Goal: Task Accomplishment & Management: Manage account settings

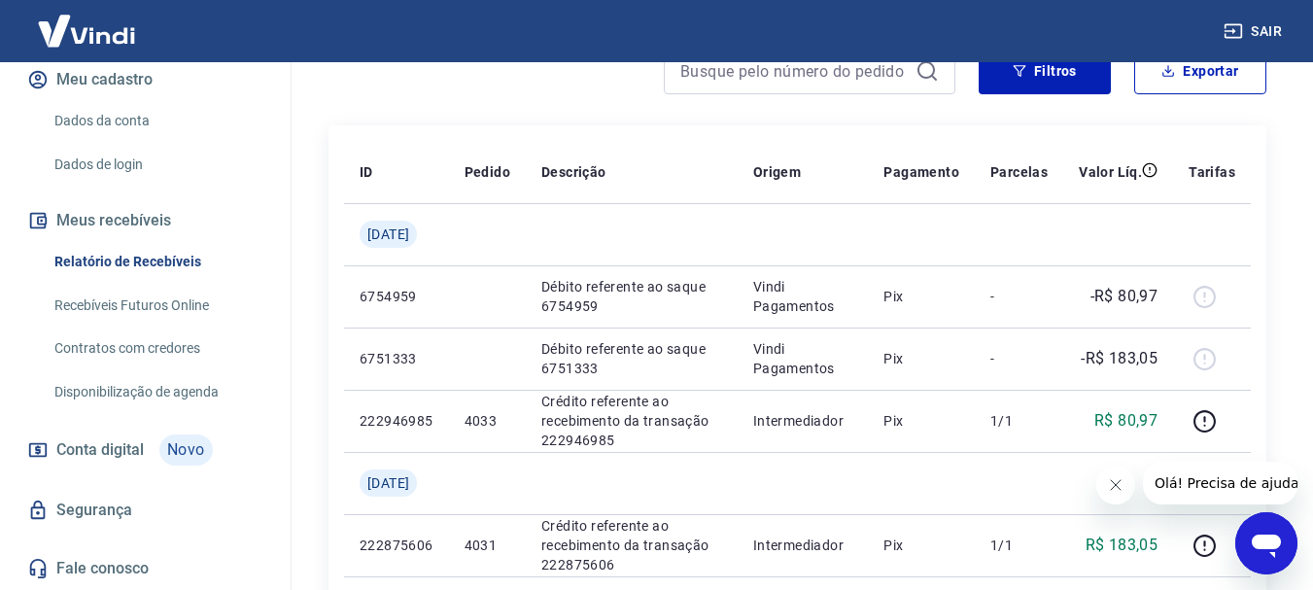
scroll to position [147, 0]
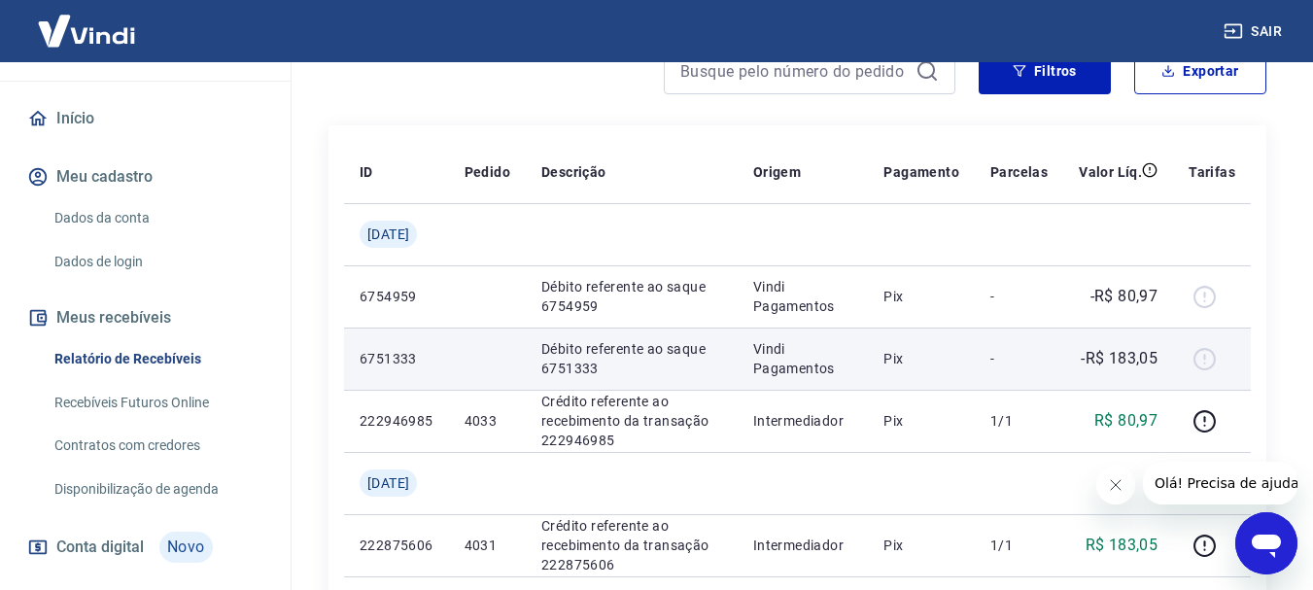
click at [918, 361] on p "Pix" at bounding box center [922, 358] width 76 height 19
click at [1200, 354] on div at bounding box center [1212, 358] width 47 height 31
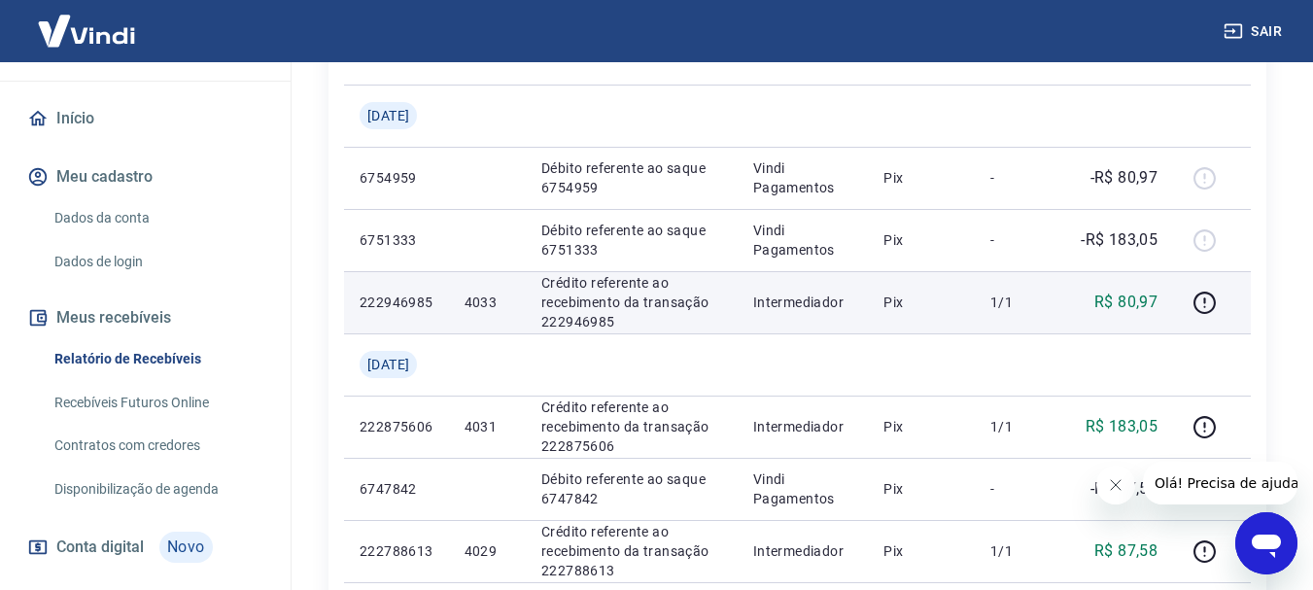
scroll to position [292, 0]
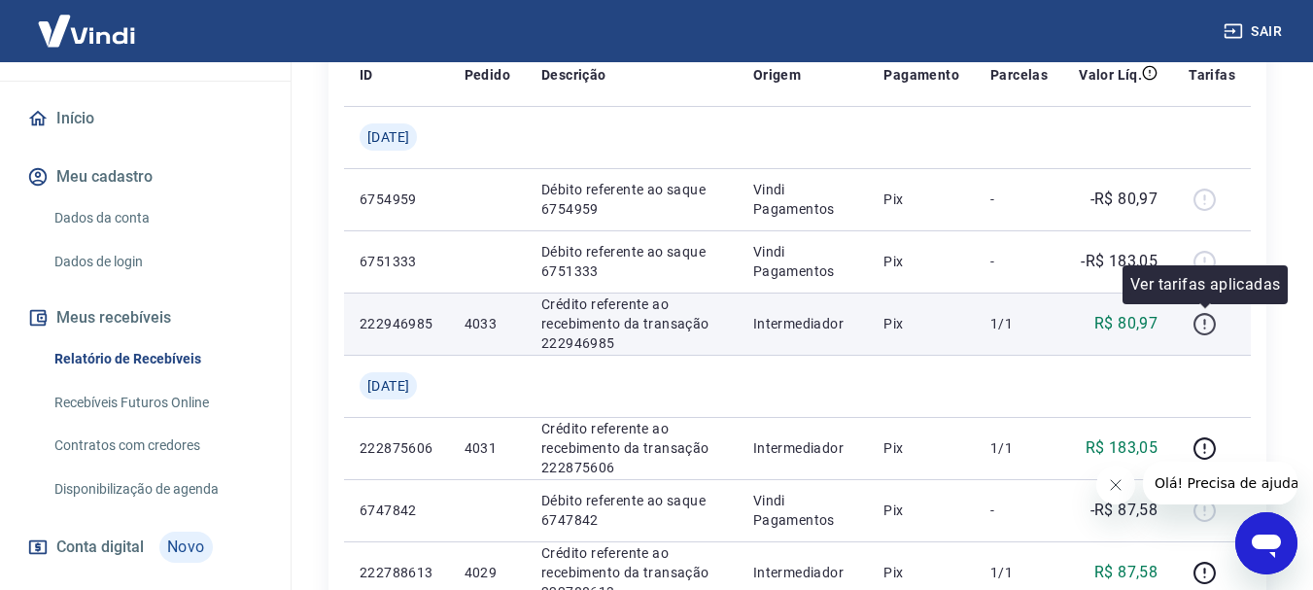
click at [1200, 323] on icon "button" at bounding box center [1205, 324] width 24 height 24
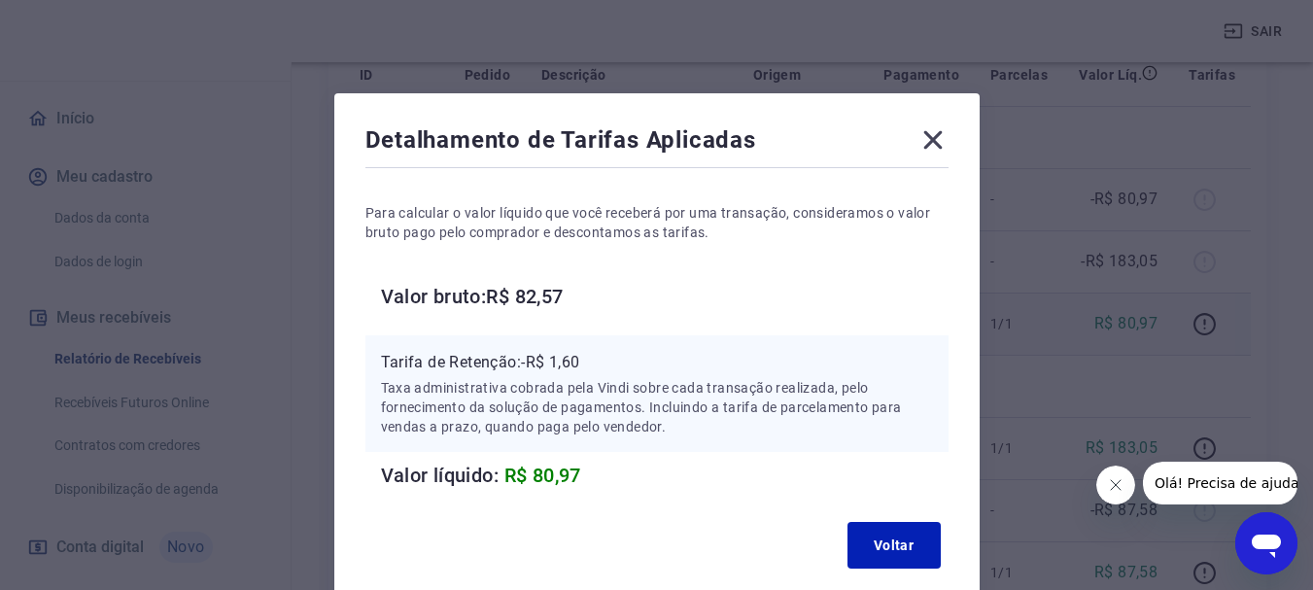
click at [922, 145] on icon at bounding box center [933, 139] width 31 height 31
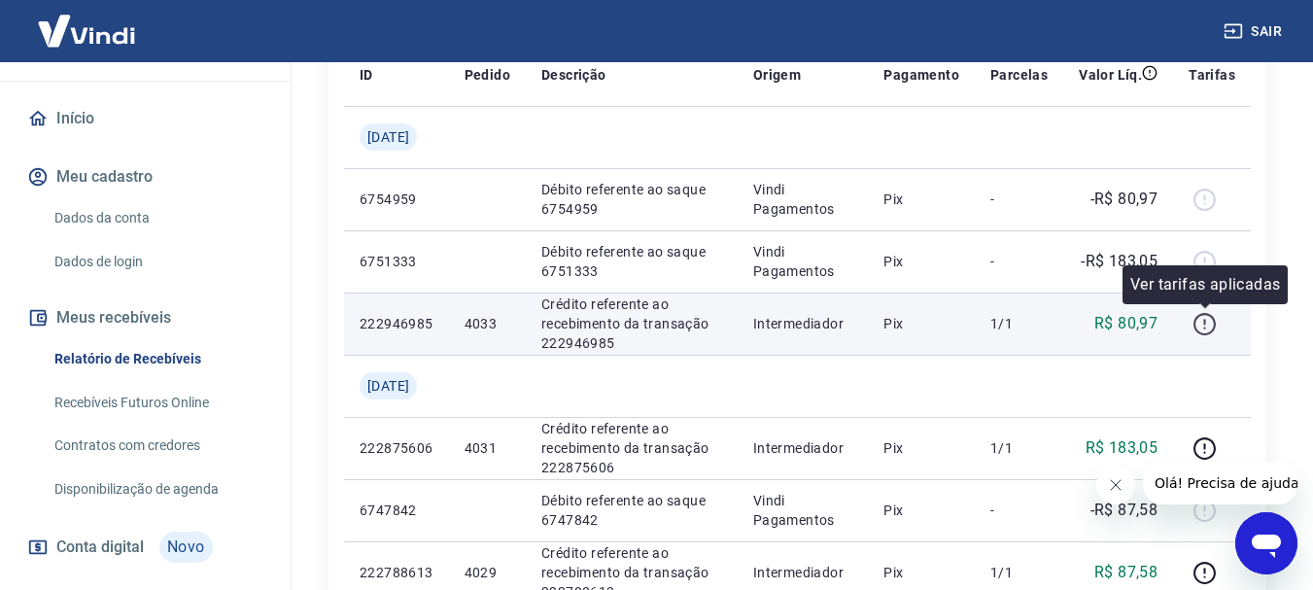
click at [1202, 324] on icon "button" at bounding box center [1205, 324] width 24 height 24
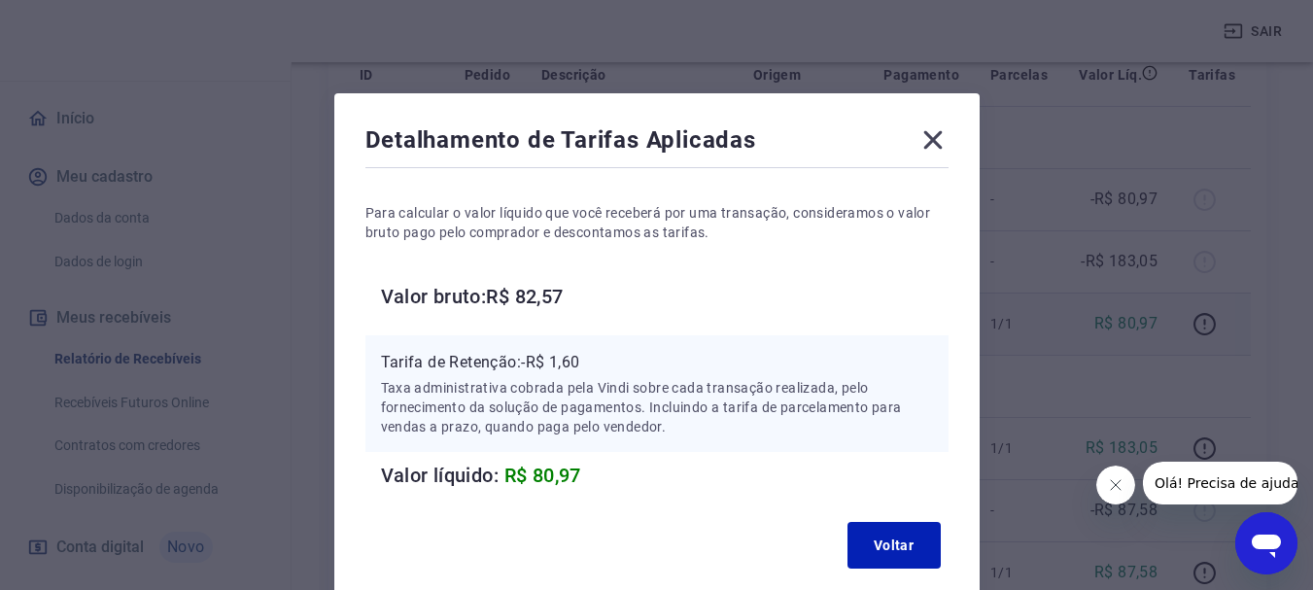
click at [929, 138] on icon at bounding box center [932, 140] width 18 height 18
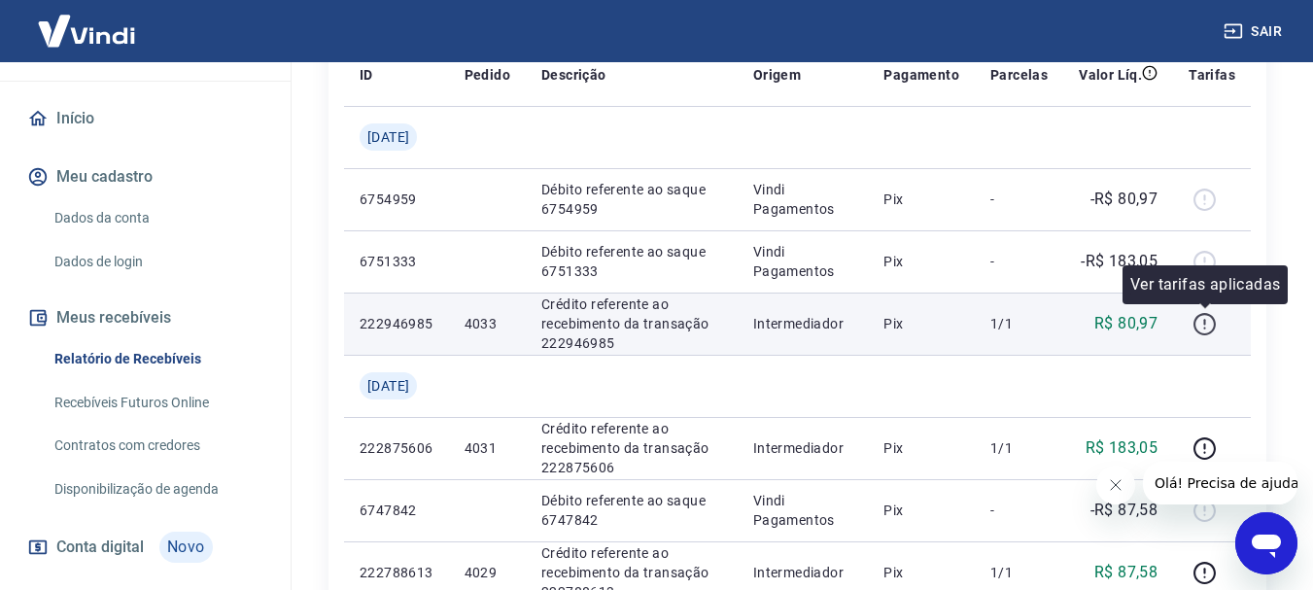
click at [1207, 329] on icon "button" at bounding box center [1205, 324] width 24 height 24
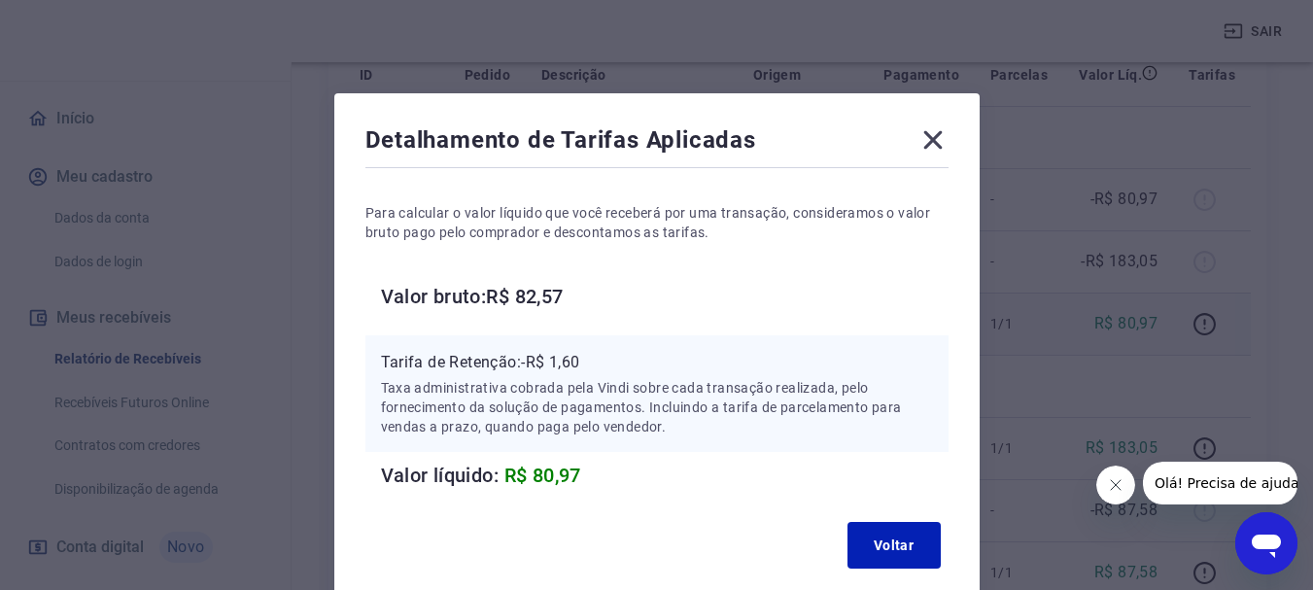
click at [931, 139] on icon at bounding box center [932, 140] width 18 height 18
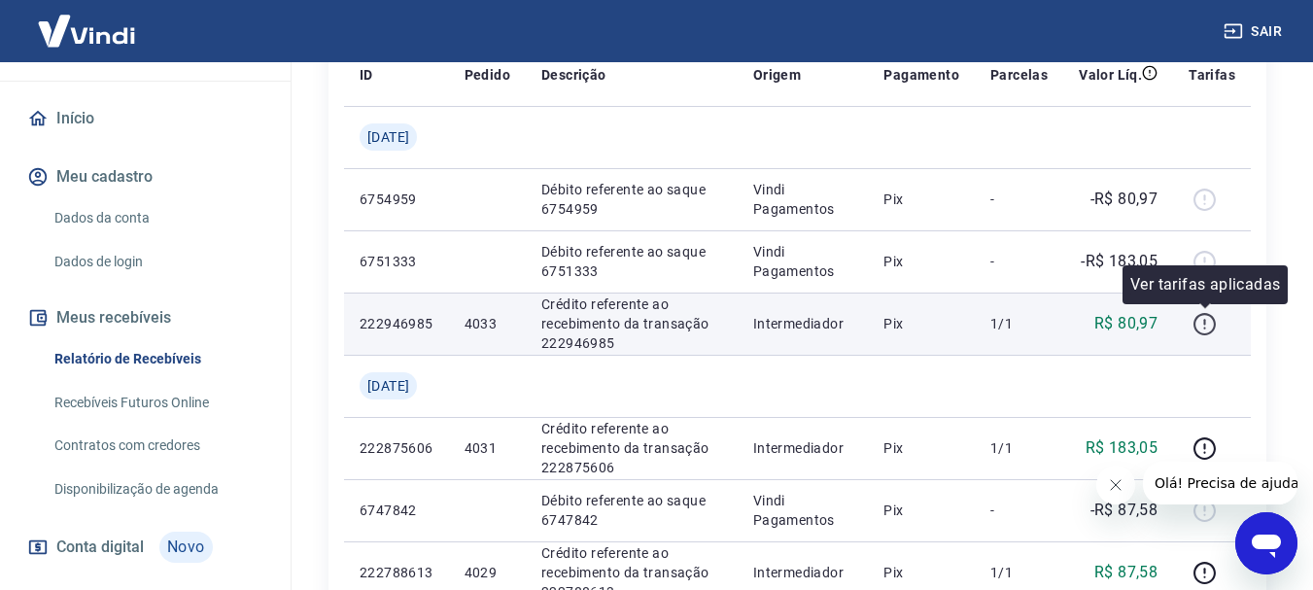
click at [1207, 324] on icon "button" at bounding box center [1205, 324] width 24 height 24
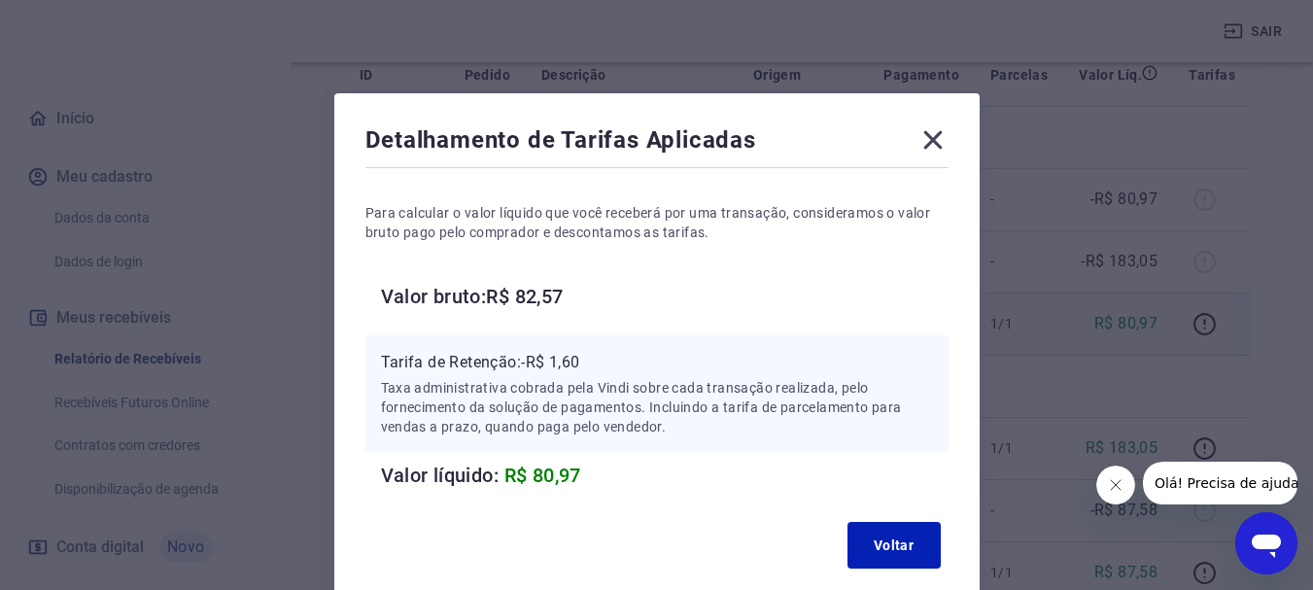
click at [931, 136] on icon at bounding box center [933, 139] width 31 height 31
